Goal: Information Seeking & Learning: Learn about a topic

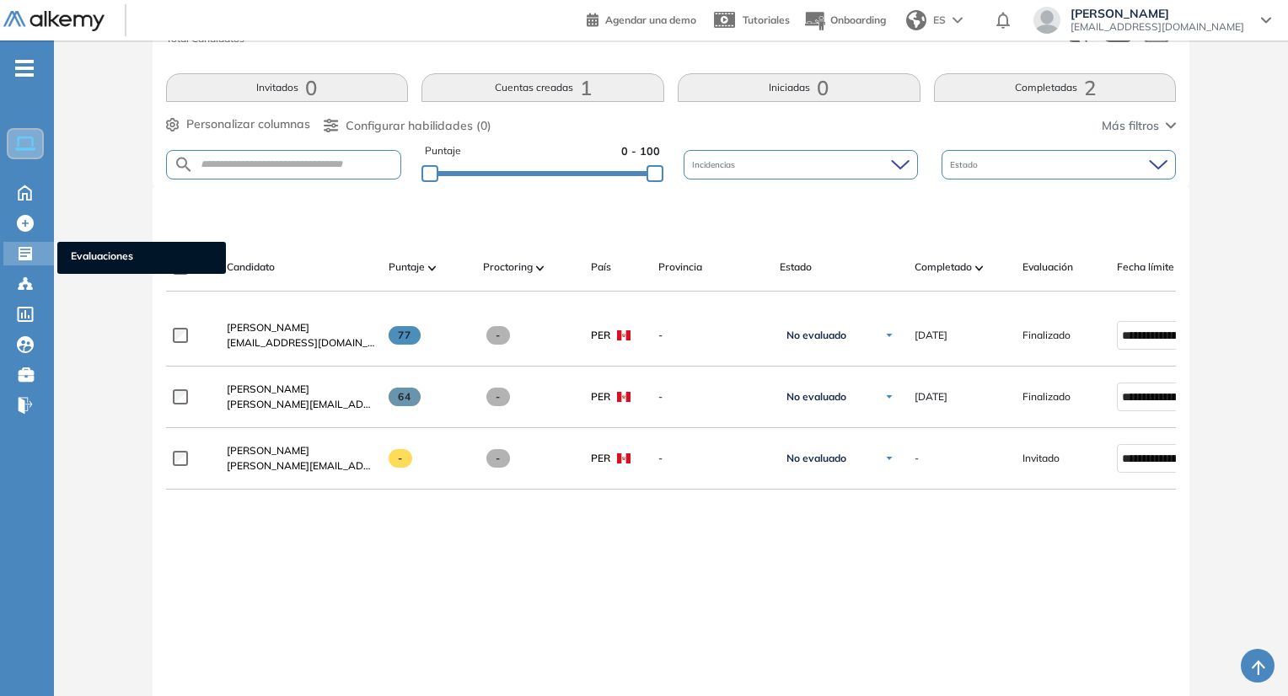
click at [114, 252] on span "Evaluaciones" at bounding box center [142, 258] width 142 height 19
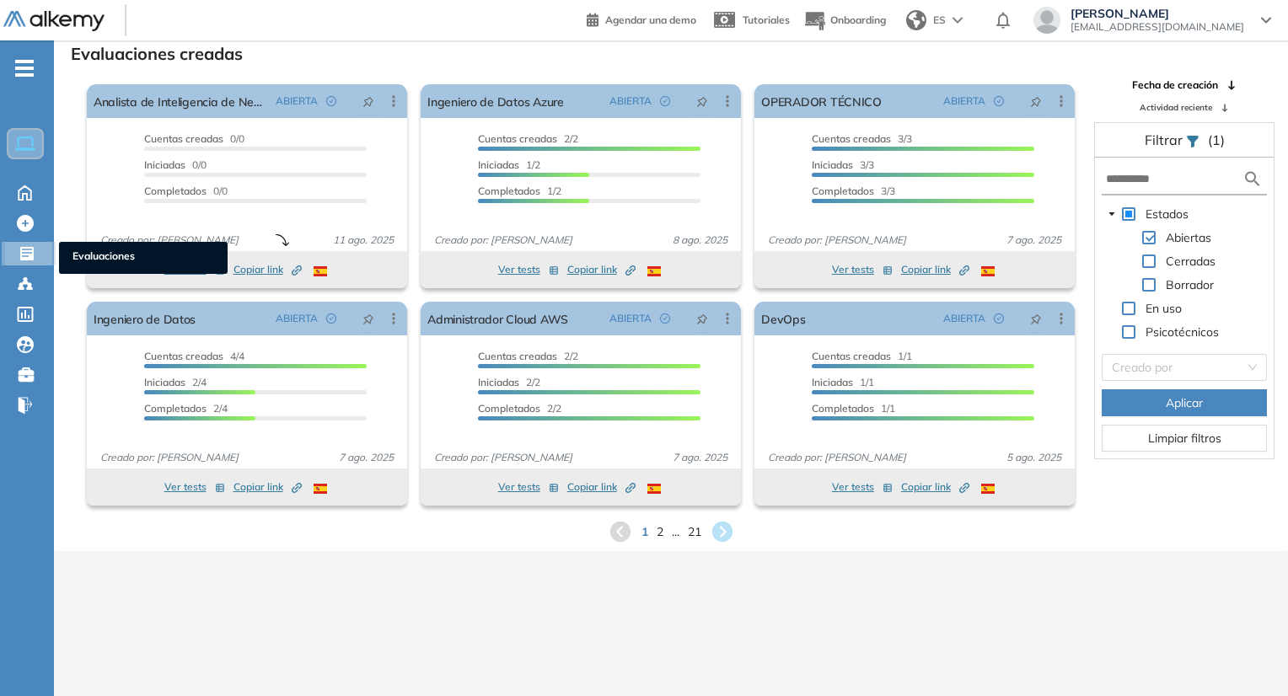
click at [88, 249] on span "Evaluaciones" at bounding box center [143, 258] width 142 height 19
click at [108, 258] on span "Evaluaciones" at bounding box center [143, 258] width 142 height 19
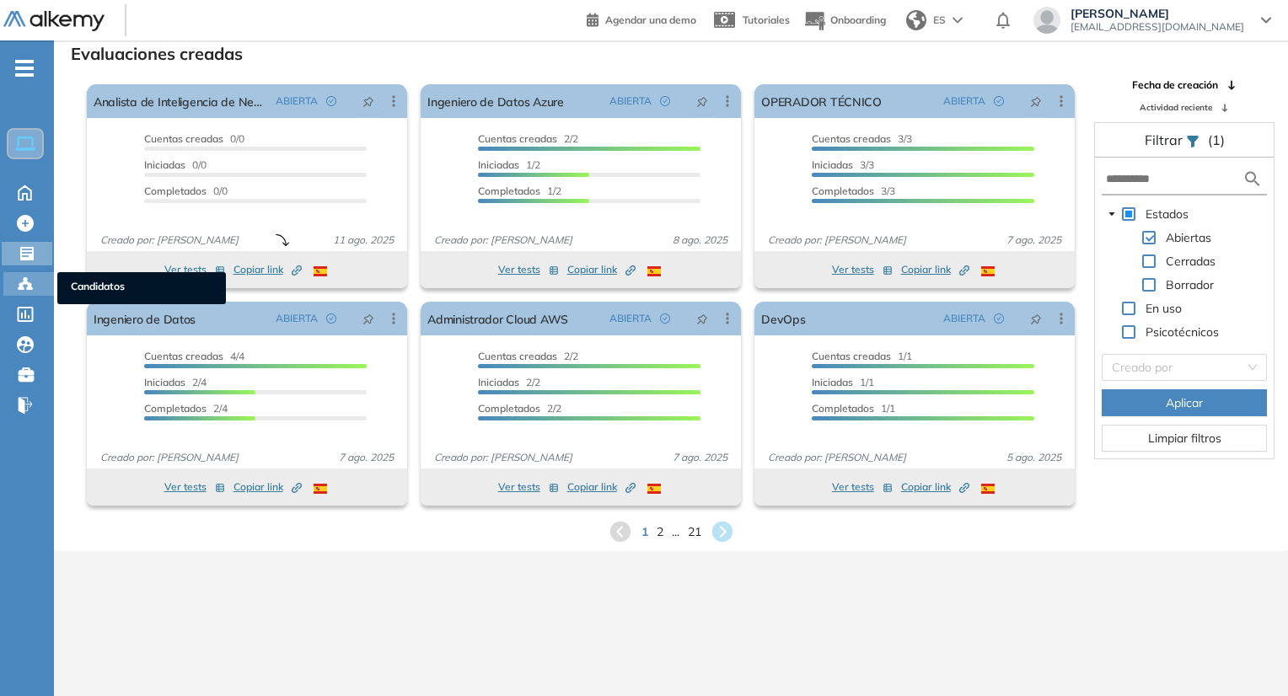
click at [103, 285] on span "Candidatos" at bounding box center [142, 288] width 142 height 19
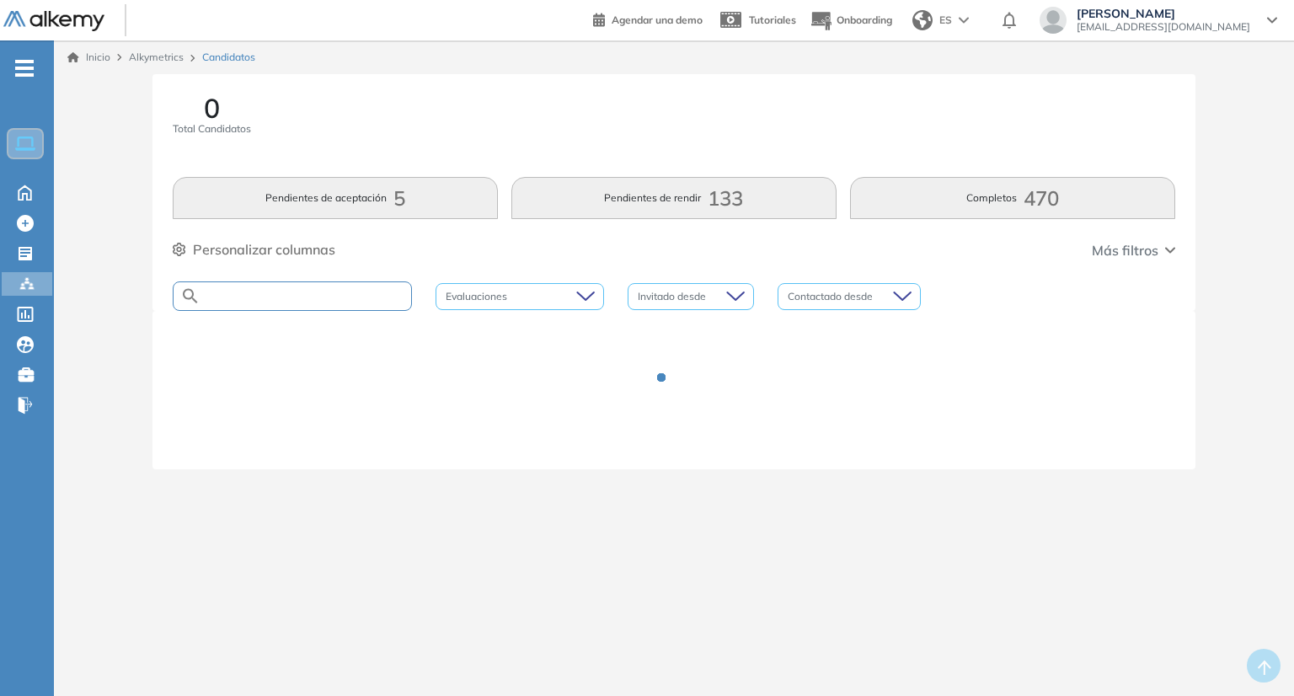
click at [264, 292] on input "text" at bounding box center [306, 296] width 211 height 13
click at [264, 292] on input "**********" at bounding box center [306, 296] width 211 height 13
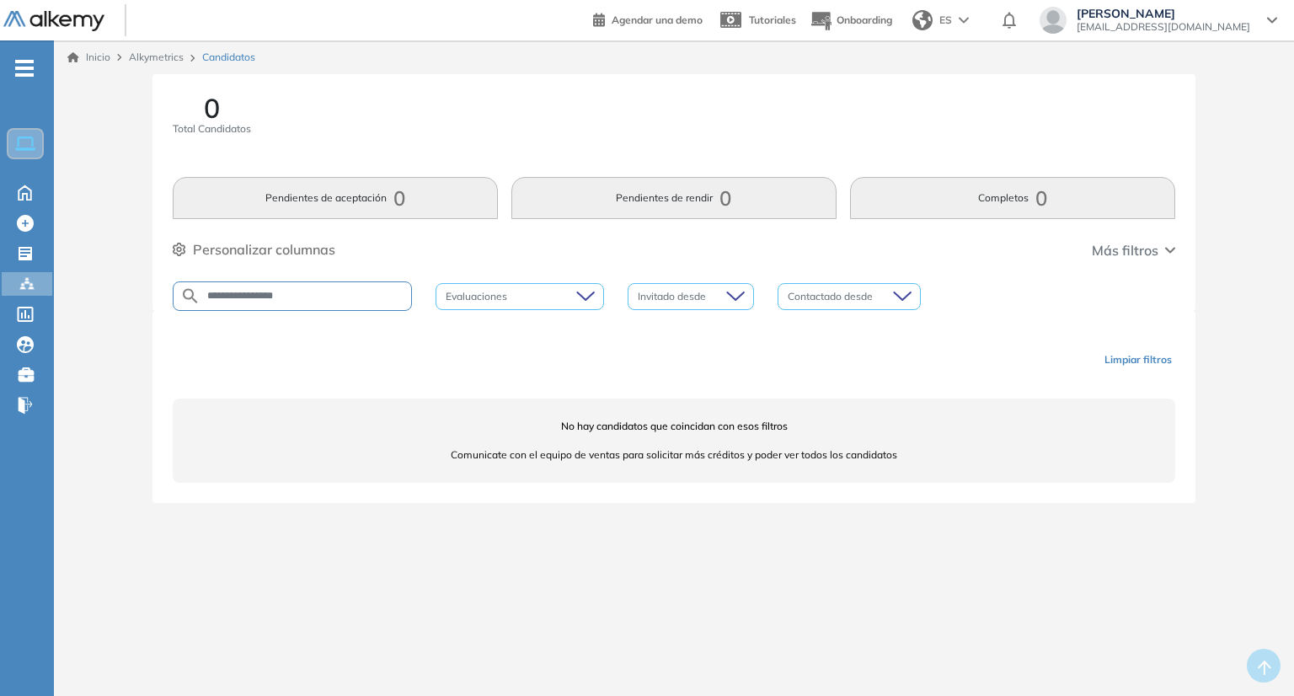
click at [265, 300] on input "**********" at bounding box center [306, 296] width 211 height 13
click at [298, 292] on input "**********" at bounding box center [306, 296] width 211 height 13
type input "********"
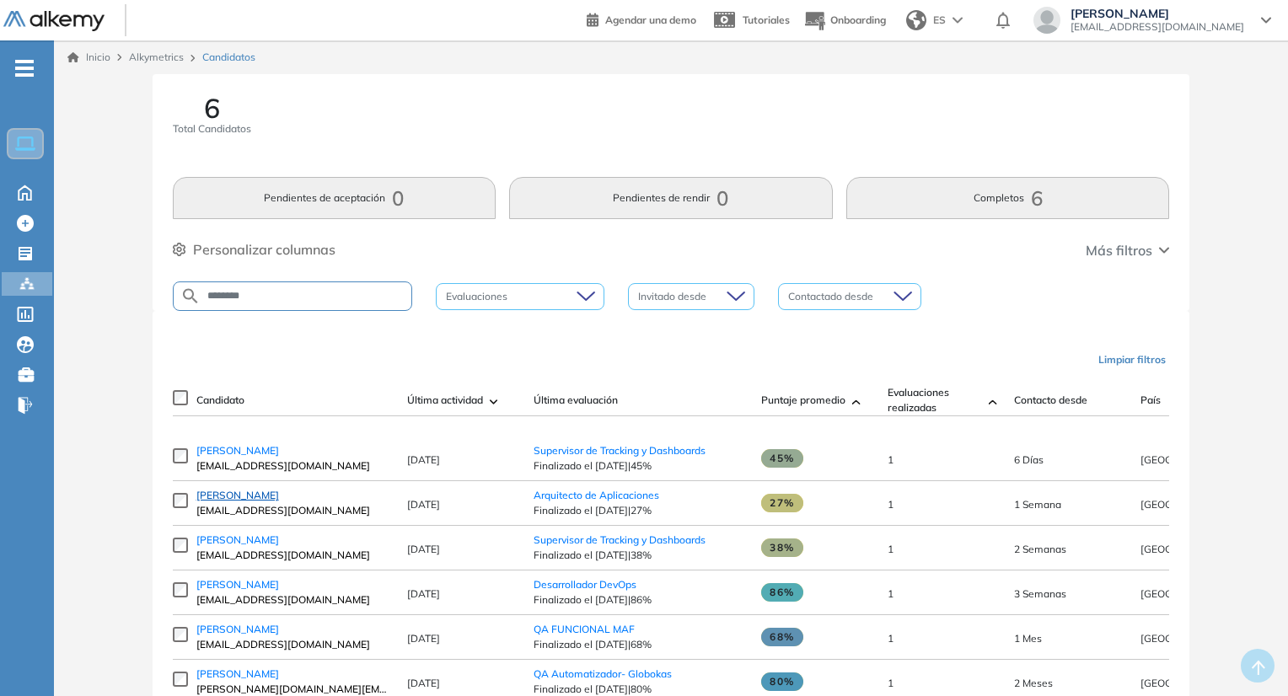
click at [239, 501] on span "[PERSON_NAME]" at bounding box center [237, 495] width 83 height 13
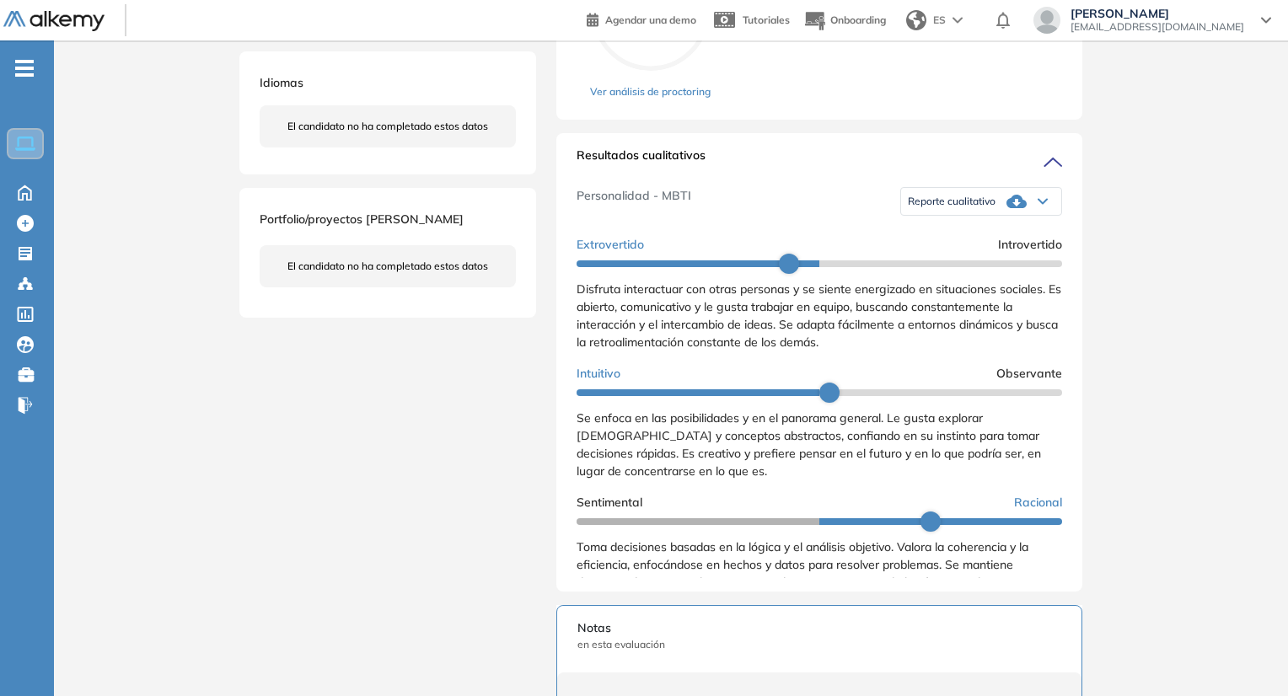
scroll to position [421, 0]
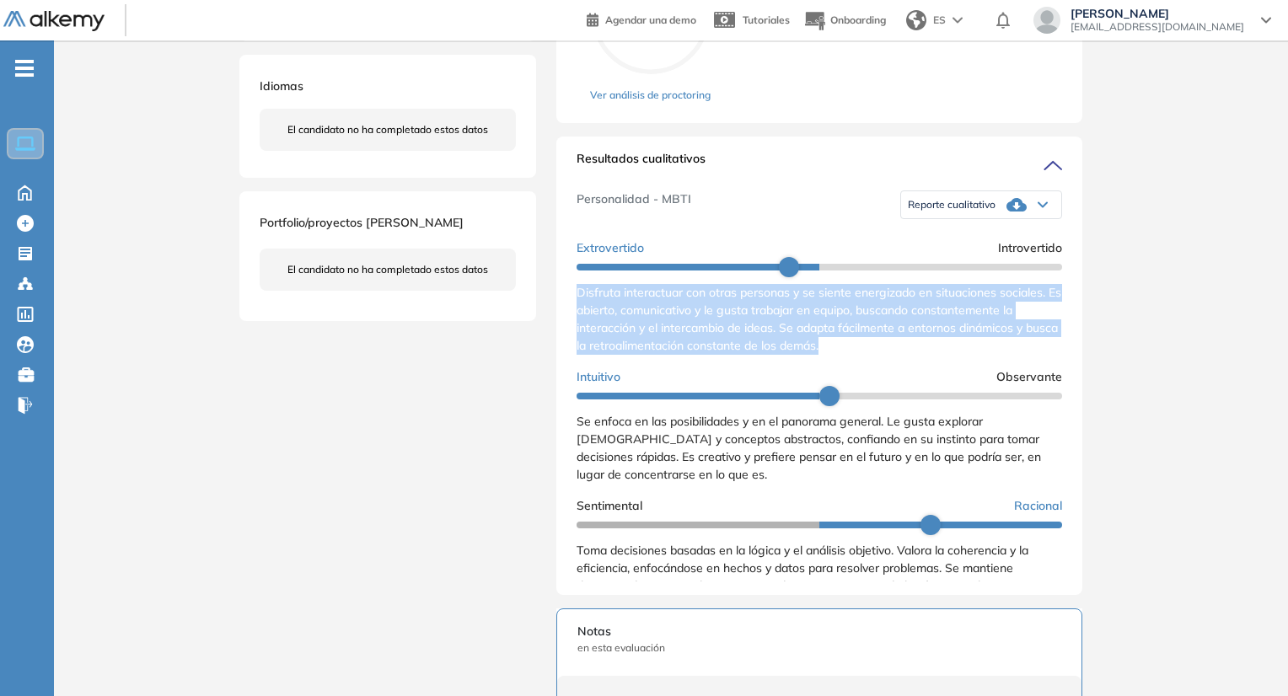
drag, startPoint x: 575, startPoint y: 307, endPoint x: 893, endPoint y: 356, distance: 322.3
click at [893, 356] on div "Resultados cualitativos Personalidad - MBTI Reporte cualitativo Reporte con Afi…" at bounding box center [819, 366] width 526 height 458
copy span "Disfruta interactuar con otras personas y se siente energizado en situaciones s…"
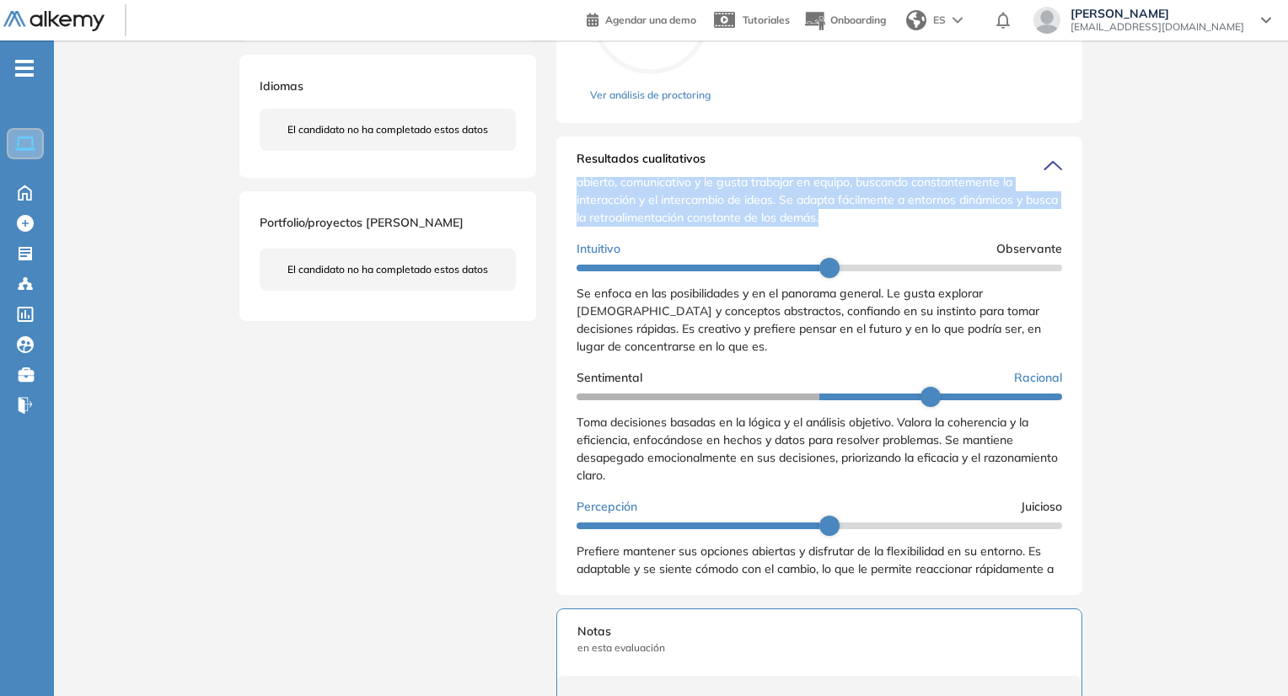
scroll to position [169, 0]
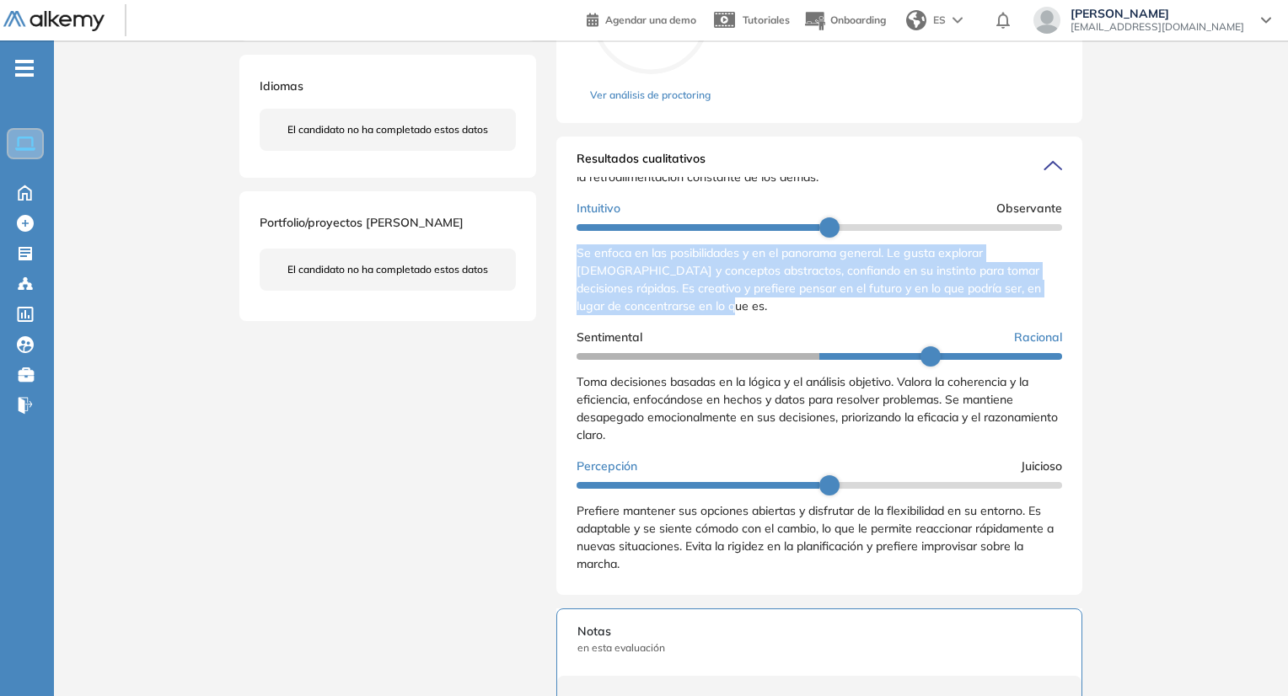
drag, startPoint x: 578, startPoint y: 269, endPoint x: 732, endPoint y: 332, distance: 166.7
click at [732, 332] on div "Extrovertido Introvertido Disfruta interactuar con otras personas y se siente e…" at bounding box center [818, 377] width 485 height 627
copy span "Se enfoca en las posibilidades y en el panorama general. Le gusta explorar [DEM…"
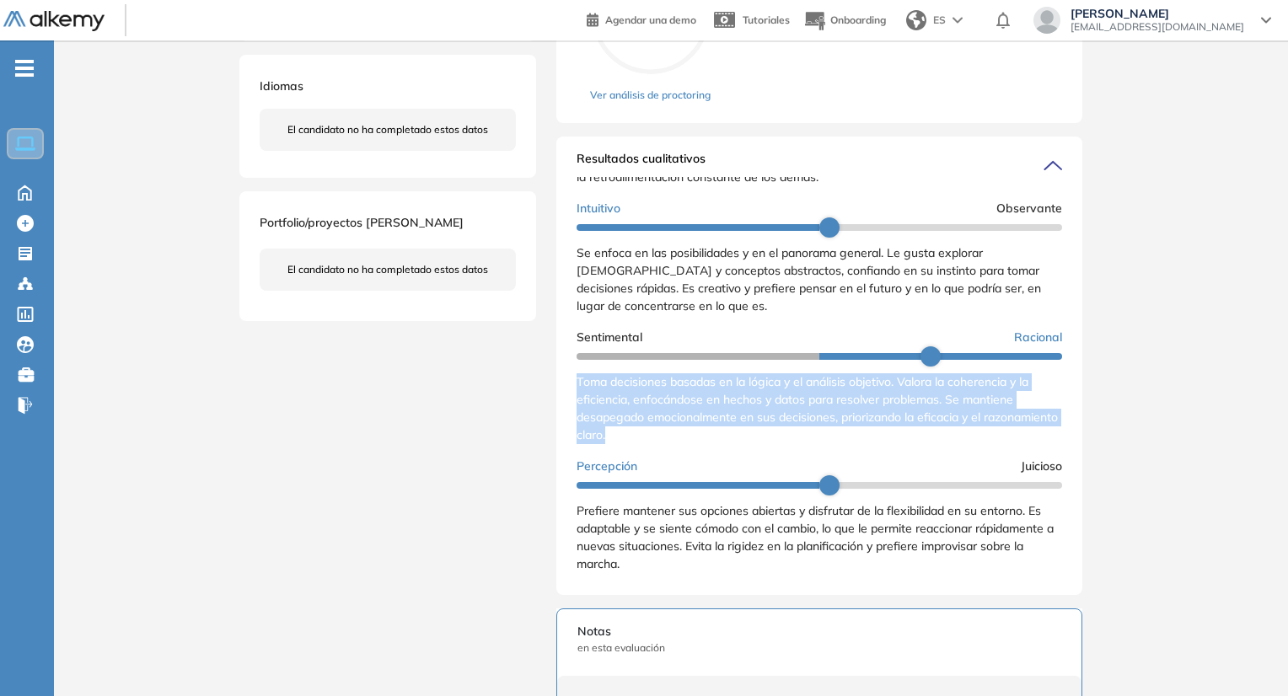
drag, startPoint x: 573, startPoint y: 394, endPoint x: 693, endPoint y: 466, distance: 139.9
click at [693, 466] on div "Resultados cualitativos Personalidad - MBTI Reporte cualitativo Reporte con Afi…" at bounding box center [819, 366] width 526 height 458
copy span "Toma decisiones basadas en la lógica y el análisis objetivo. Valora la coherenc…"
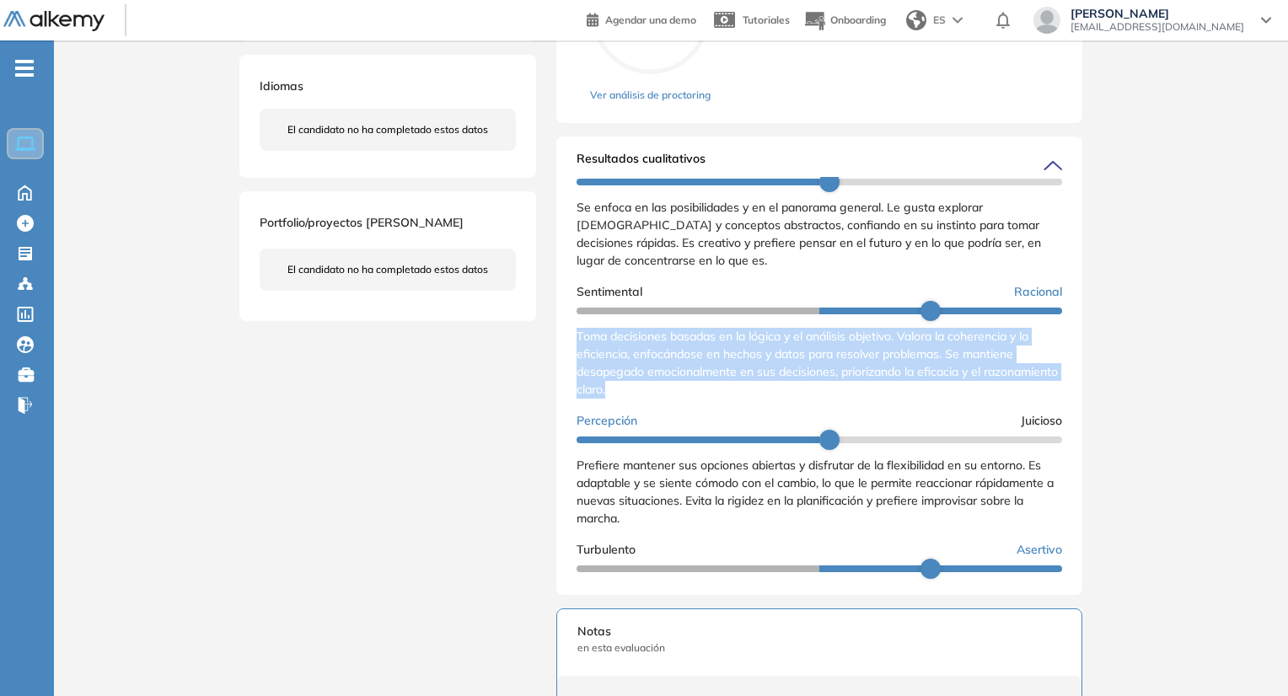
scroll to position [295, 0]
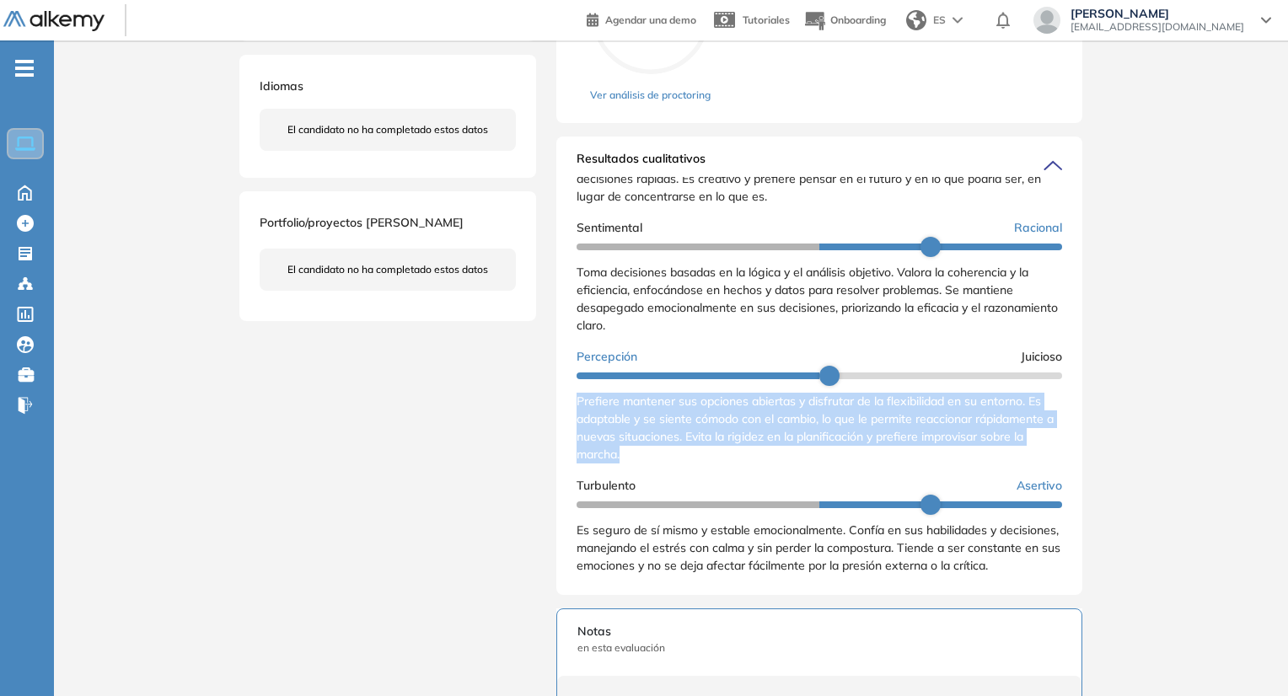
drag, startPoint x: 572, startPoint y: 397, endPoint x: 647, endPoint y: 459, distance: 97.5
click at [647, 459] on div "Resultados cualitativos Personalidad - MBTI Reporte cualitativo Reporte con Afi…" at bounding box center [819, 366] width 526 height 458
copy span "Prefiere mantener sus opciones abiertas y disfrutar de la flexibilidad en su en…"
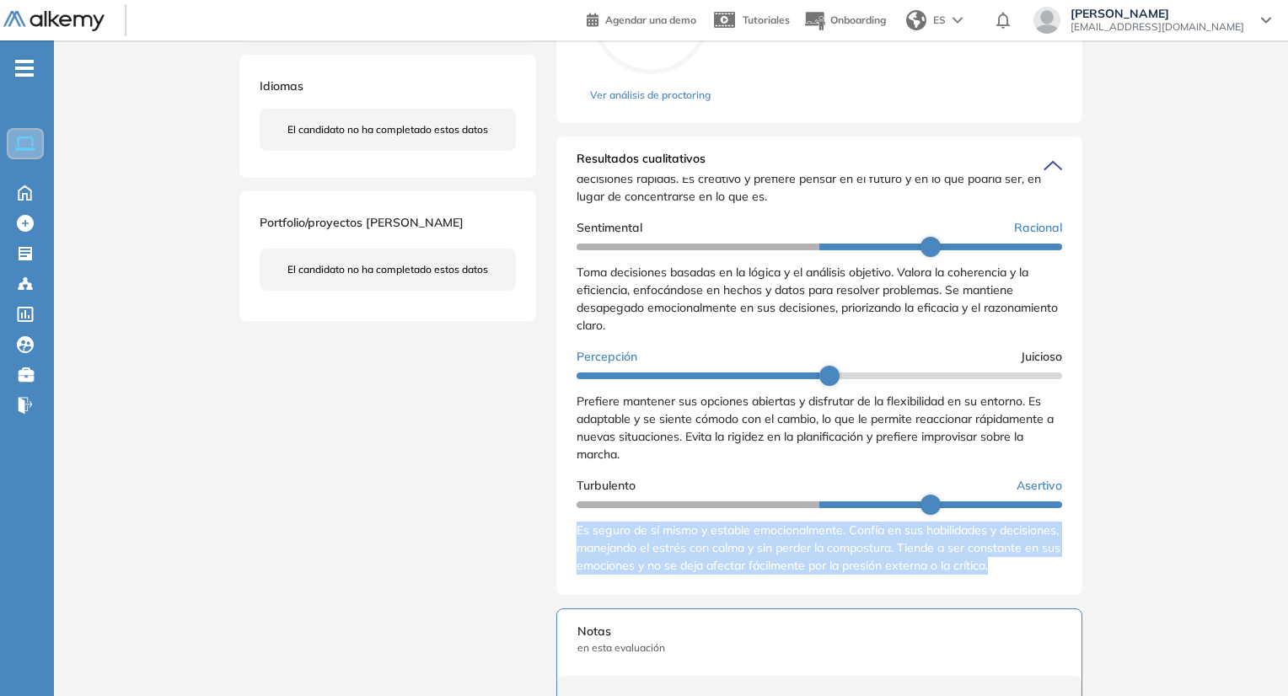
scroll to position [296, 0]
drag, startPoint x: 573, startPoint y: 531, endPoint x: 660, endPoint y: 587, distance: 103.1
click at [660, 587] on div "Resultados cualitativos Personalidad - MBTI Reporte cualitativo Reporte con Afi…" at bounding box center [819, 366] width 526 height 458
copy span "Es seguro de sí mismo y estable emocionalmente. Confía en sus habilidades y dec…"
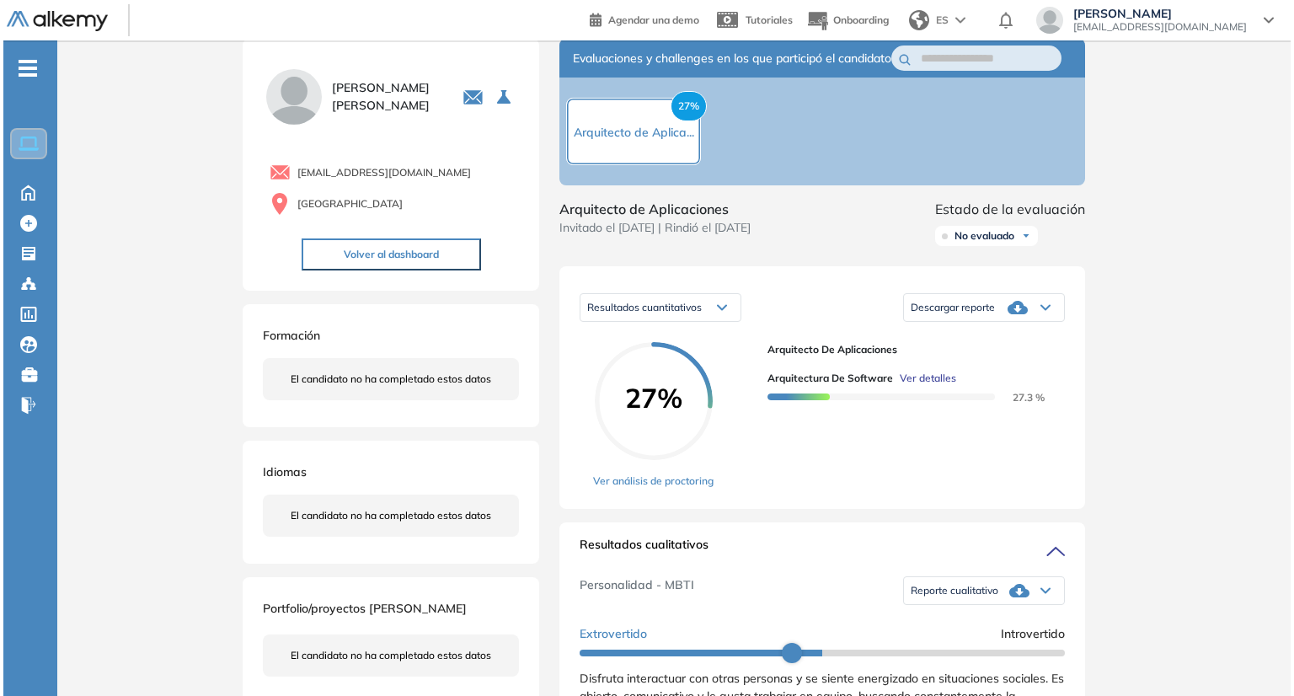
scroll to position [0, 0]
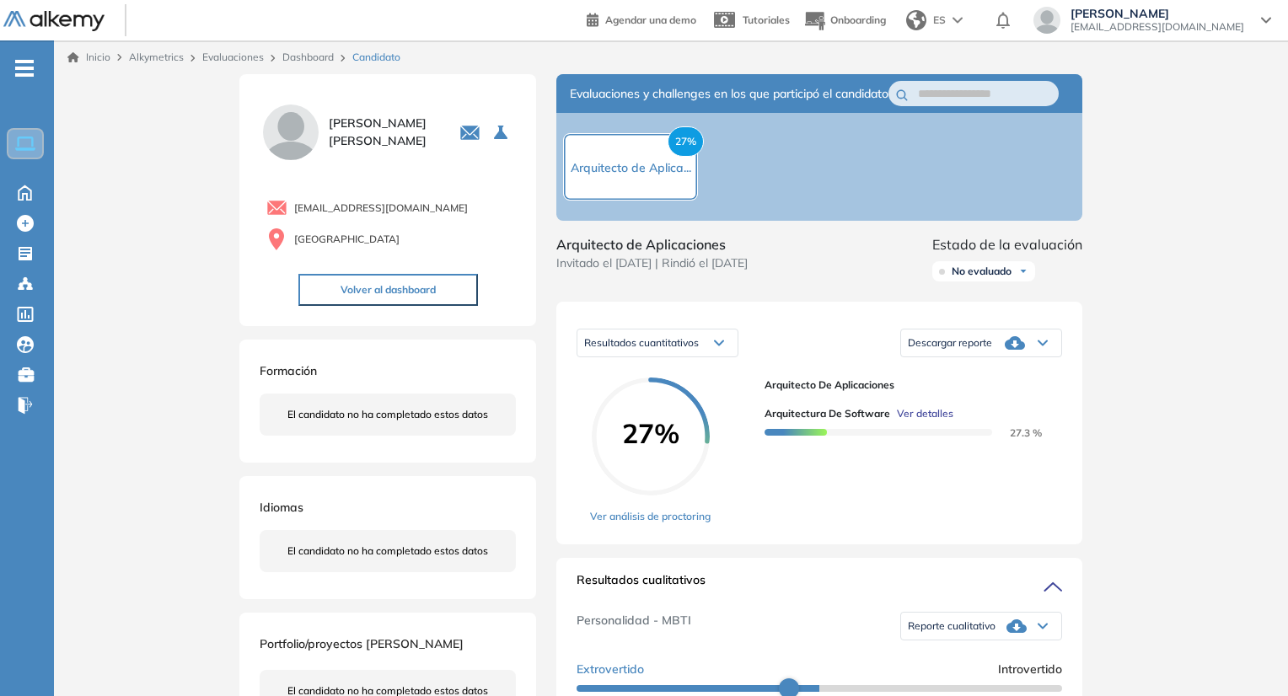
click at [925, 421] on span "Ver detalles" at bounding box center [925, 413] width 56 height 15
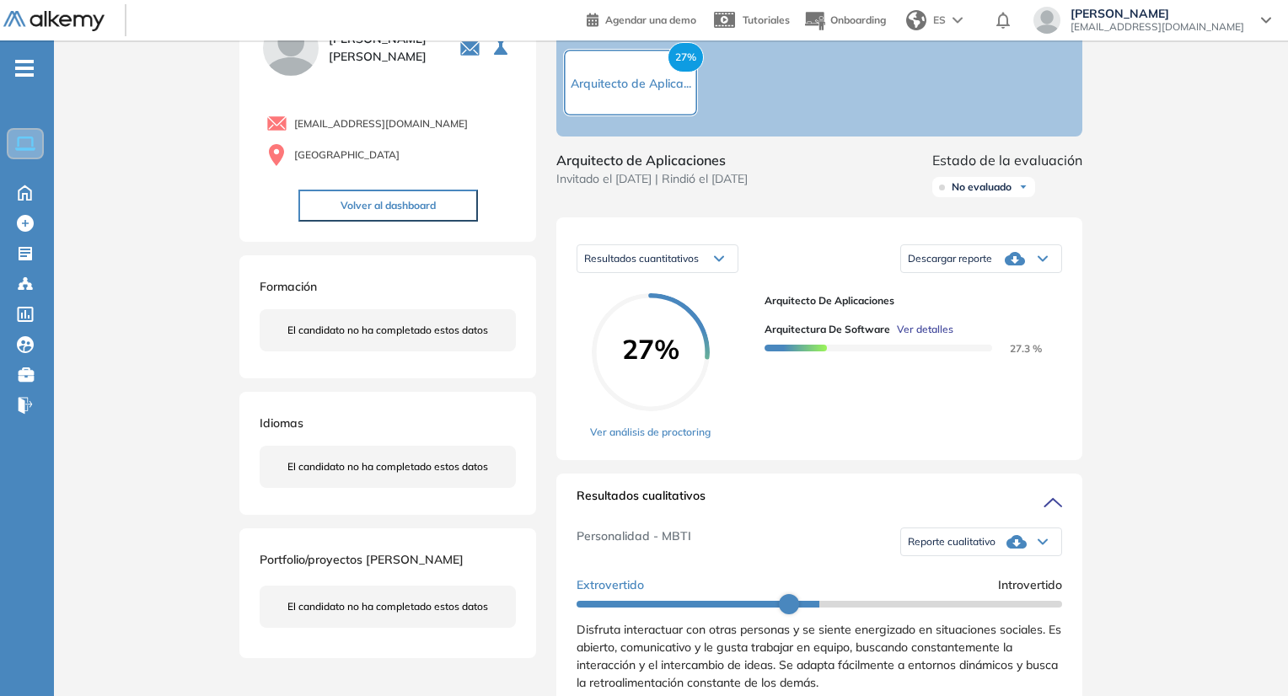
click at [940, 337] on span "Ver detalles" at bounding box center [925, 329] width 56 height 15
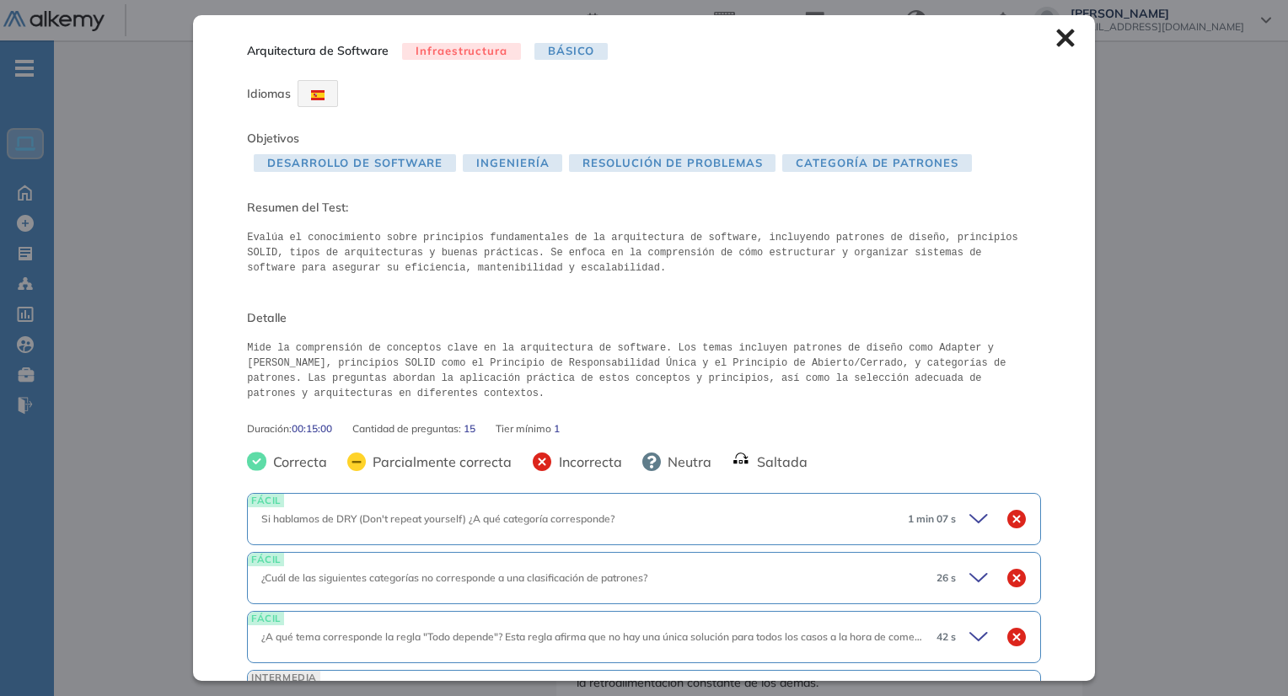
click at [1240, 473] on div "Inicio Alkymetrics Evaluaciones Dashboard Candidato Arquitectura de Software In…" at bounding box center [671, 707] width 1234 height 1503
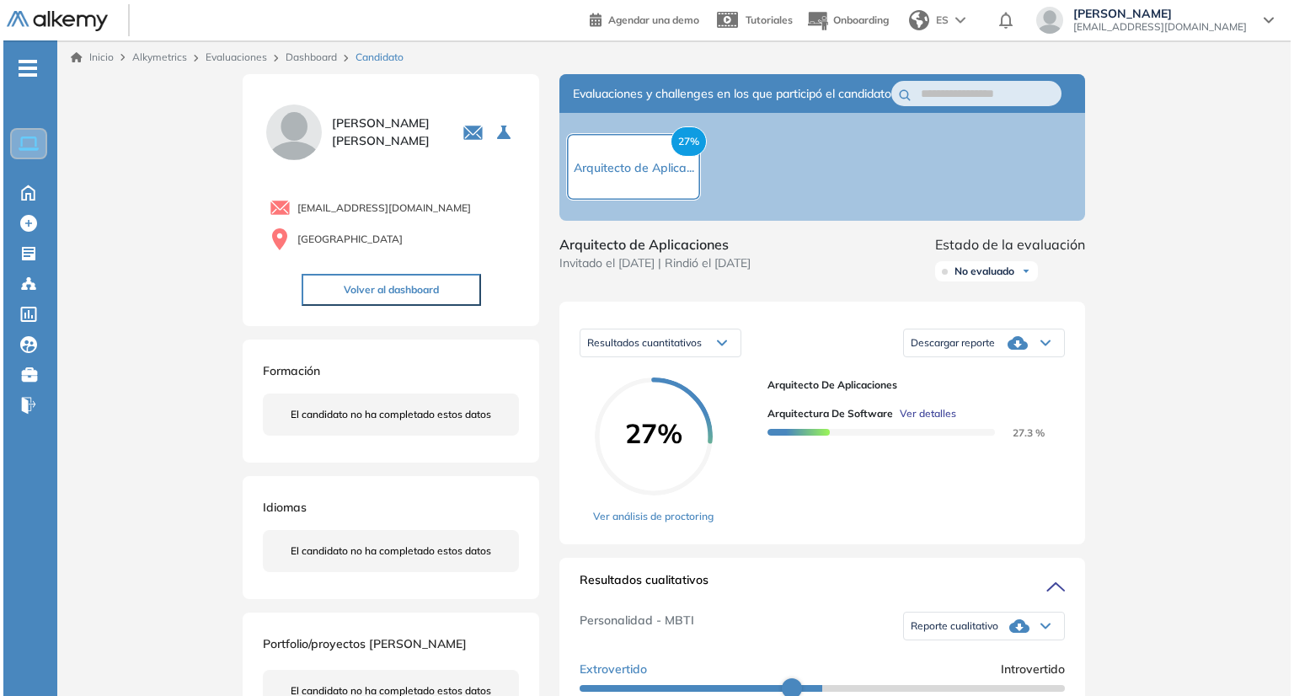
scroll to position [0, 0]
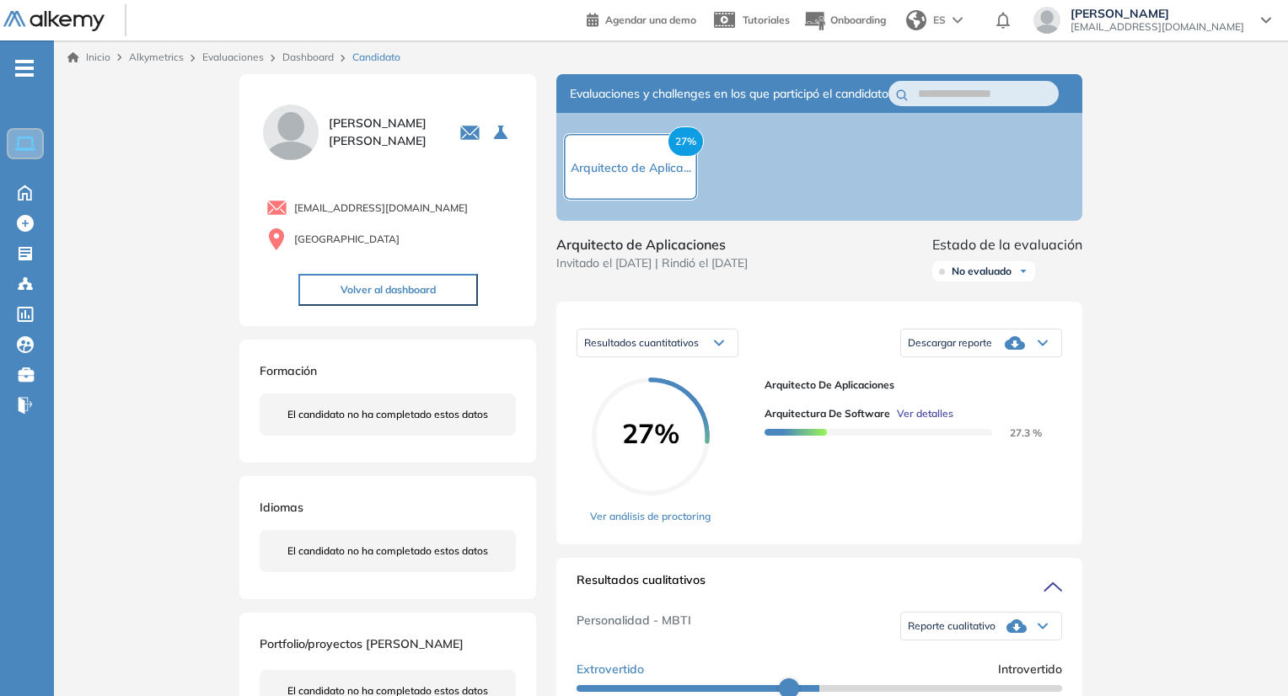
click at [919, 421] on span "Ver detalles" at bounding box center [925, 413] width 56 height 15
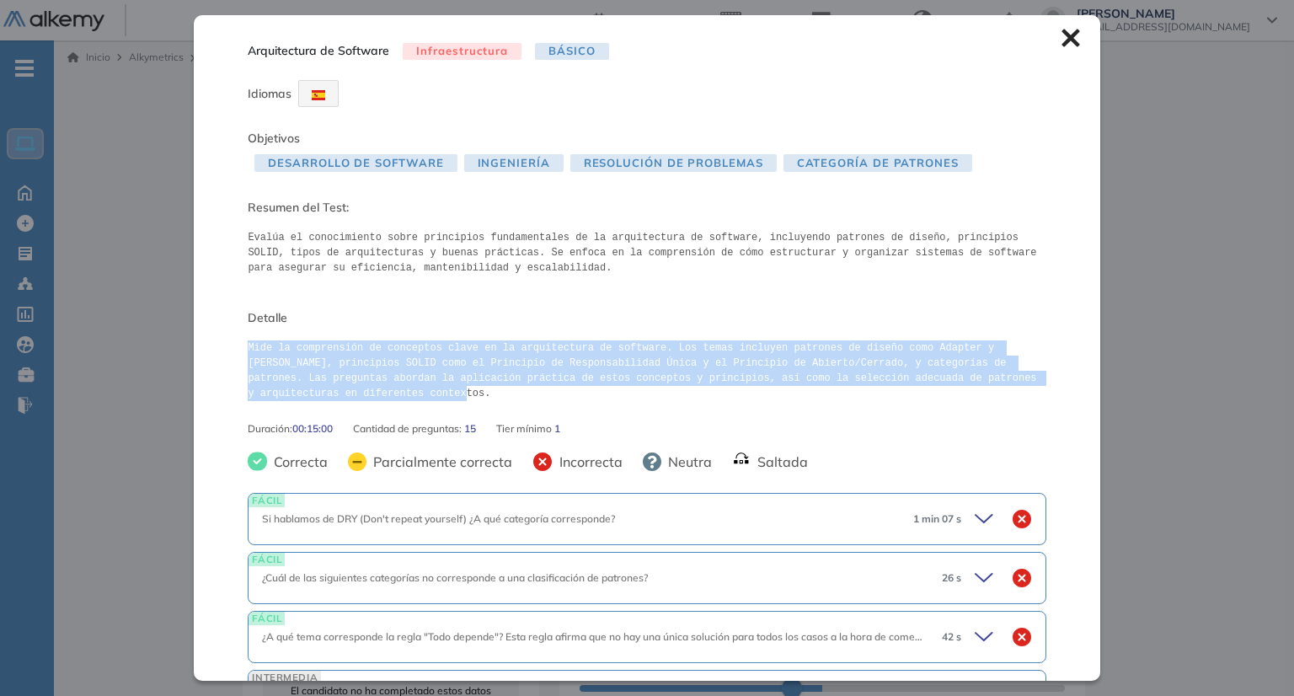
drag, startPoint x: 238, startPoint y: 340, endPoint x: 324, endPoint y: 414, distance: 112.3
click at [324, 414] on div "Arquitectura de Software Infraestructura Básico Idiomas Objetivos Desarrollo de…" at bounding box center [647, 347] width 906 height 665
copy pre "Mide la comprensión de conceptos clave en la arquitectura de software. Los tema…"
